Goal: Task Accomplishment & Management: Manage account settings

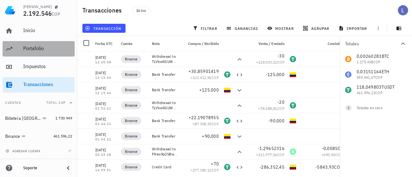
click at [42, 50] on div "Portafolio" at bounding box center [47, 48] width 49 height 6
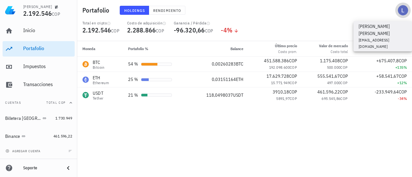
click at [402, 11] on div "avatar" at bounding box center [402, 10] width 10 height 10
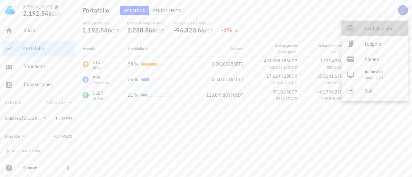
click at [370, 29] on div "Configuración" at bounding box center [383, 28] width 38 height 13
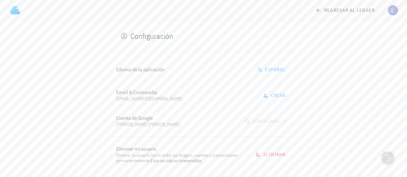
scroll to position [5, 0]
click at [272, 151] on span "eliminar" at bounding box center [270, 154] width 29 height 6
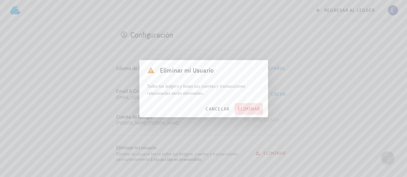
click at [250, 110] on span "eliminar" at bounding box center [248, 109] width 23 height 6
